Goal: Navigation & Orientation: Find specific page/section

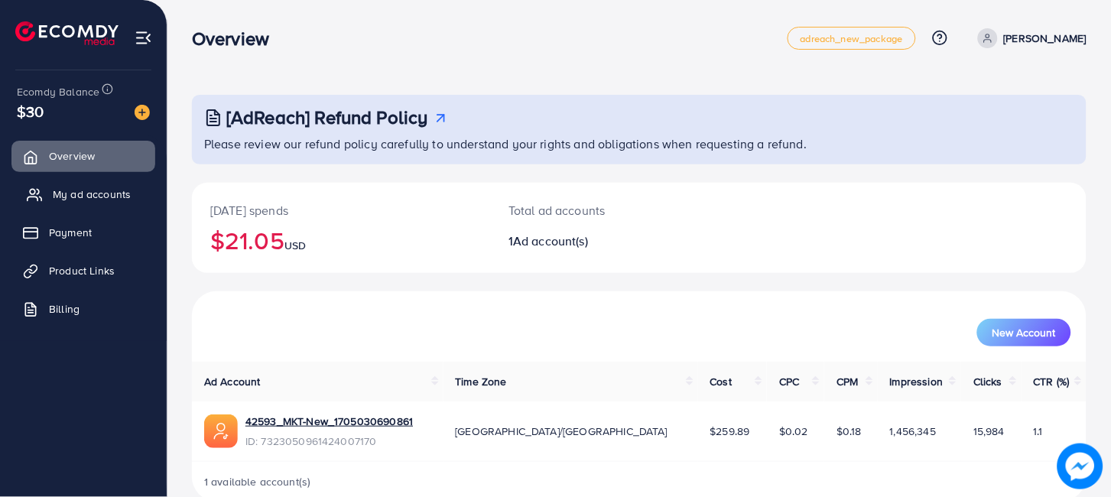
click at [74, 200] on span "My ad accounts" at bounding box center [92, 194] width 78 height 15
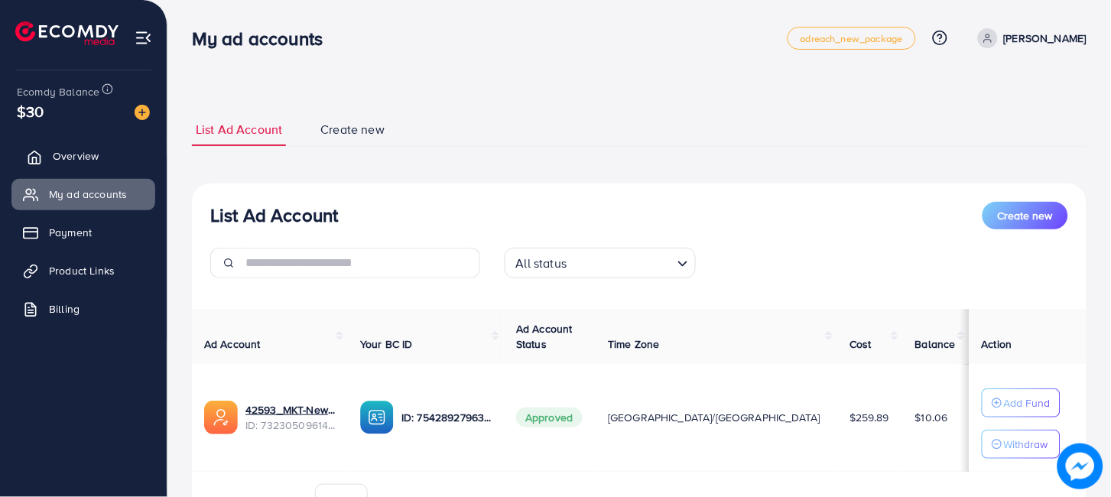
click at [107, 151] on link "Overview" at bounding box center [83, 156] width 144 height 31
